Goal: Browse casually: Explore the website without a specific task or goal

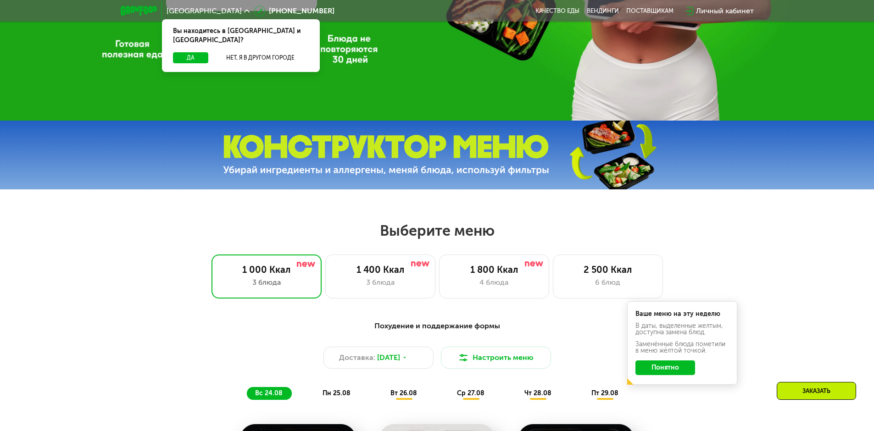
scroll to position [413, 0]
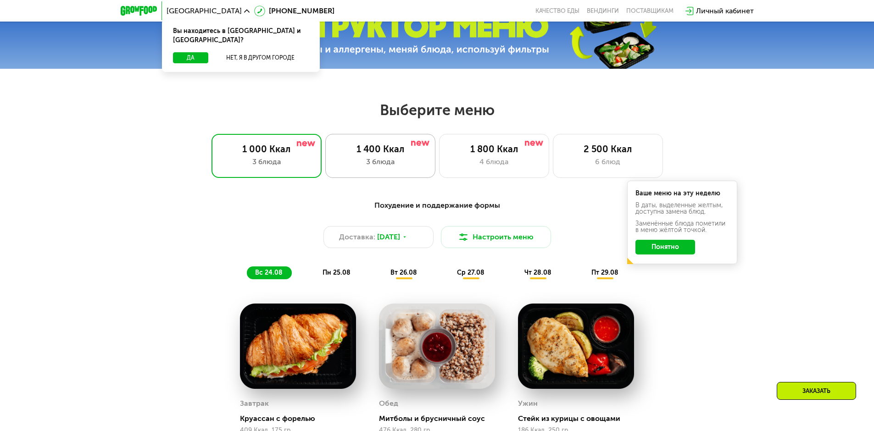
click at [407, 164] on div "3 блюда" at bounding box center [380, 161] width 91 height 11
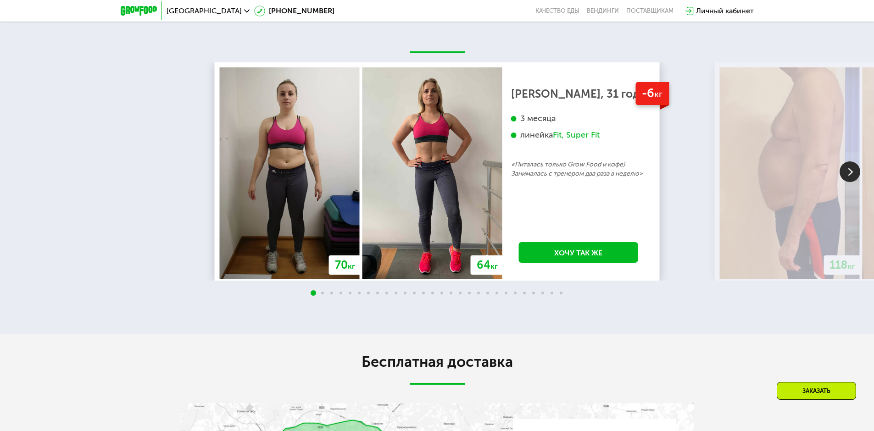
scroll to position [1744, 0]
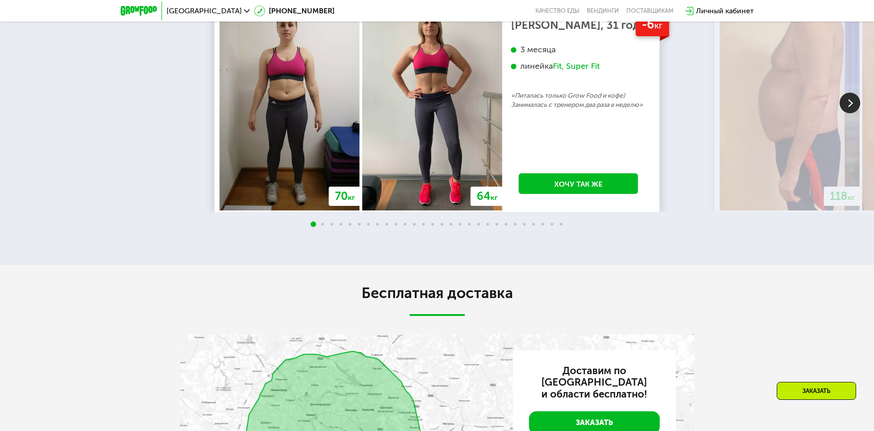
click at [854, 113] on img at bounding box center [850, 103] width 21 height 21
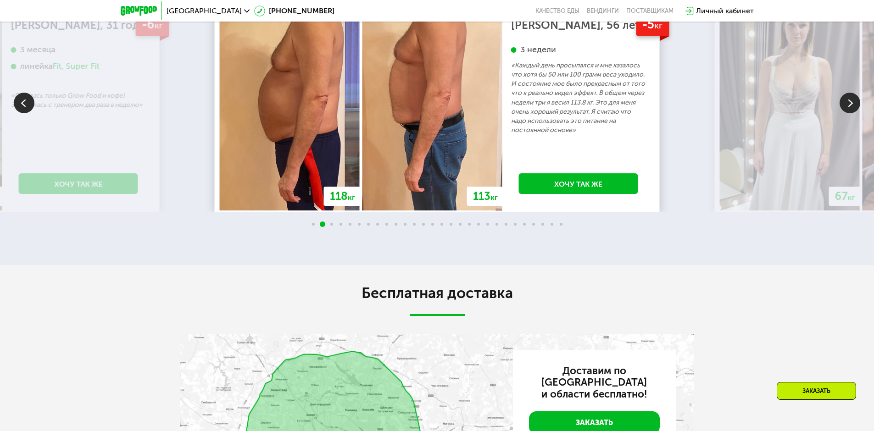
click at [851, 113] on img at bounding box center [850, 103] width 21 height 21
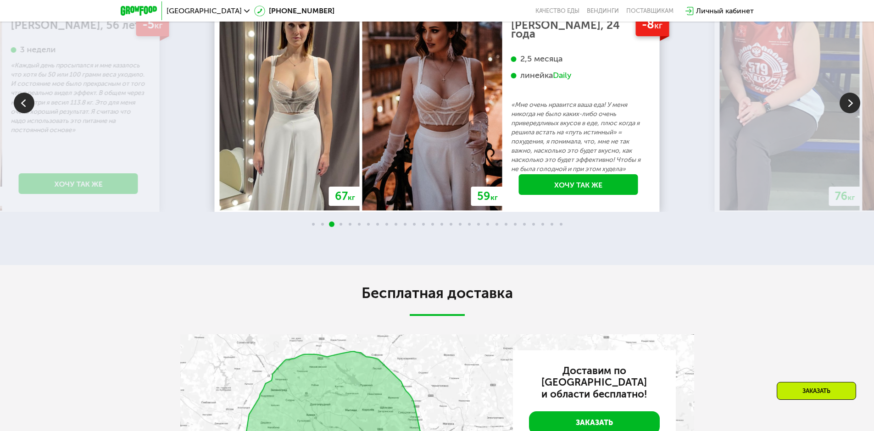
click at [842, 113] on img at bounding box center [850, 103] width 21 height 21
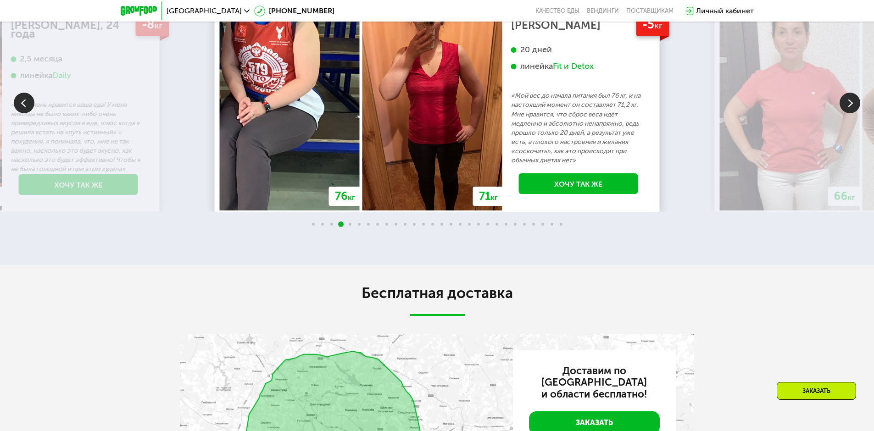
click at [834, 174] on img at bounding box center [790, 105] width 140 height 212
click at [851, 113] on img at bounding box center [850, 103] width 21 height 21
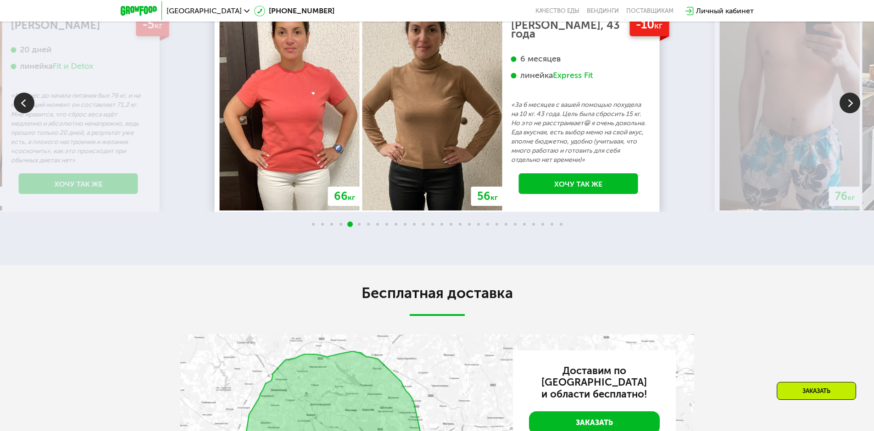
click at [414, 117] on img at bounding box center [432, 105] width 140 height 212
click at [303, 104] on img at bounding box center [290, 105] width 140 height 212
click at [845, 113] on img at bounding box center [850, 103] width 21 height 21
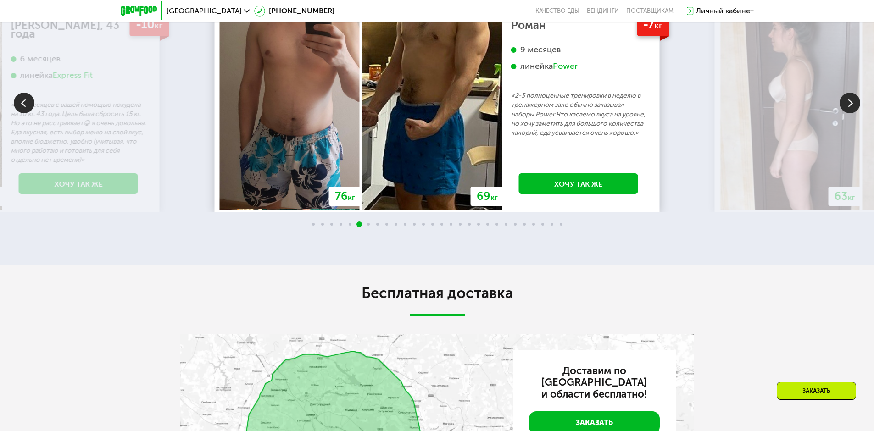
click at [844, 113] on img at bounding box center [850, 103] width 21 height 21
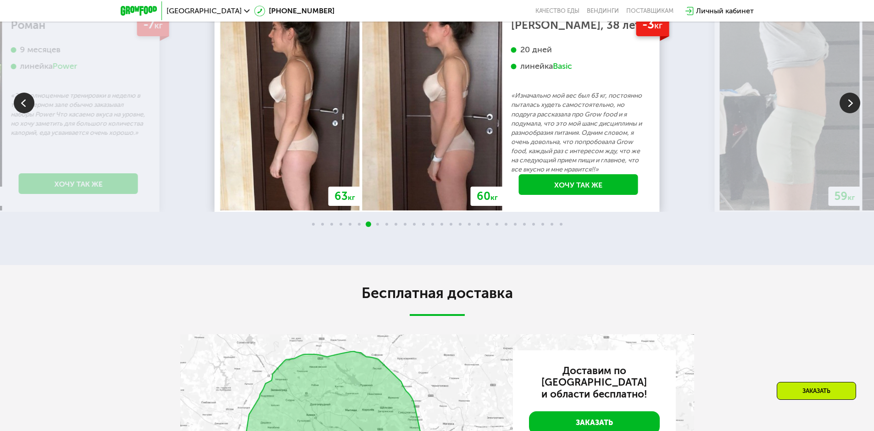
click at [841, 113] on img at bounding box center [850, 103] width 21 height 21
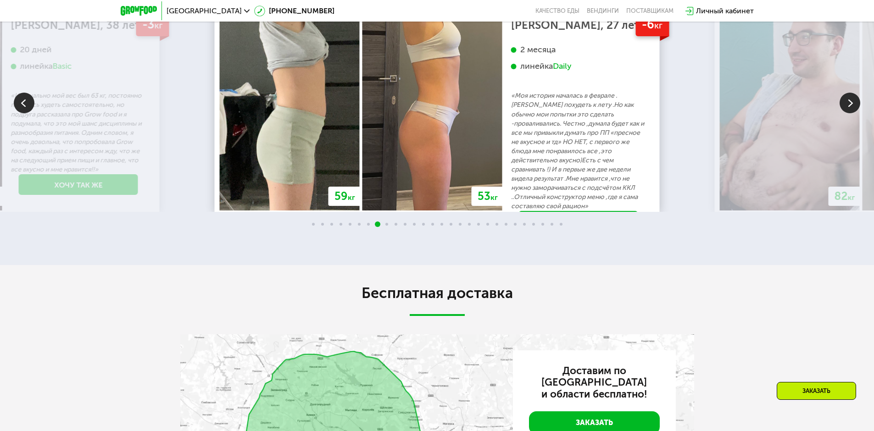
click at [140, 12] on img at bounding box center [139, 11] width 36 height 10
click at [855, 113] on img at bounding box center [850, 103] width 21 height 21
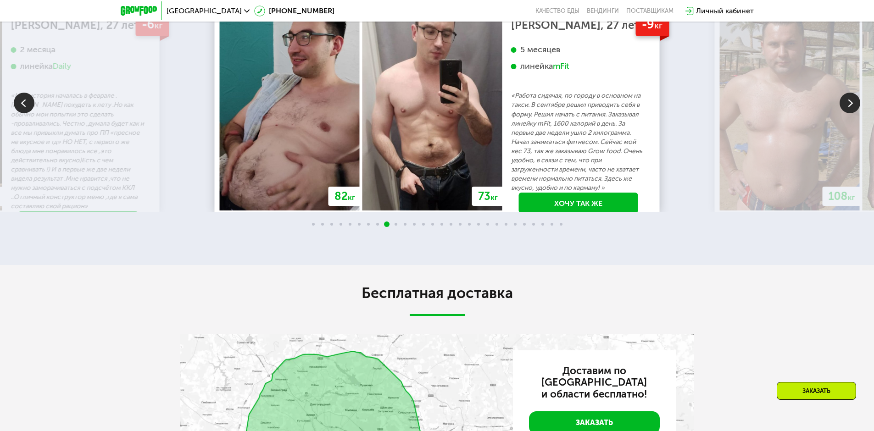
click at [855, 113] on img at bounding box center [850, 103] width 21 height 21
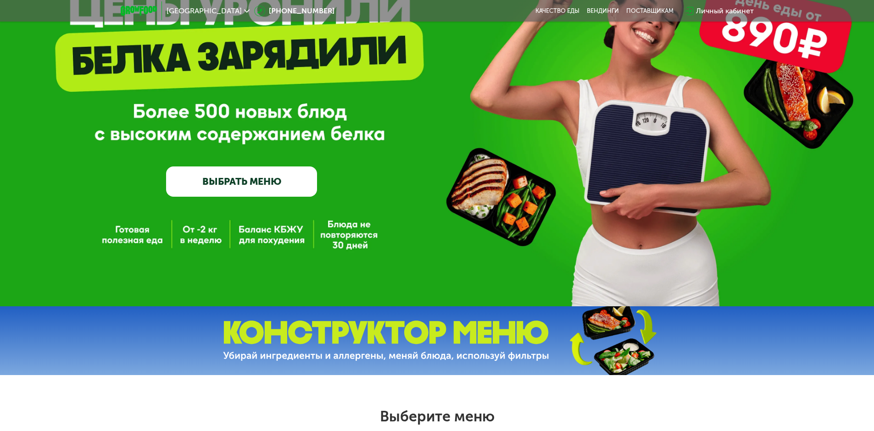
scroll to position [0, 0]
